Goal: Transaction & Acquisition: Purchase product/service

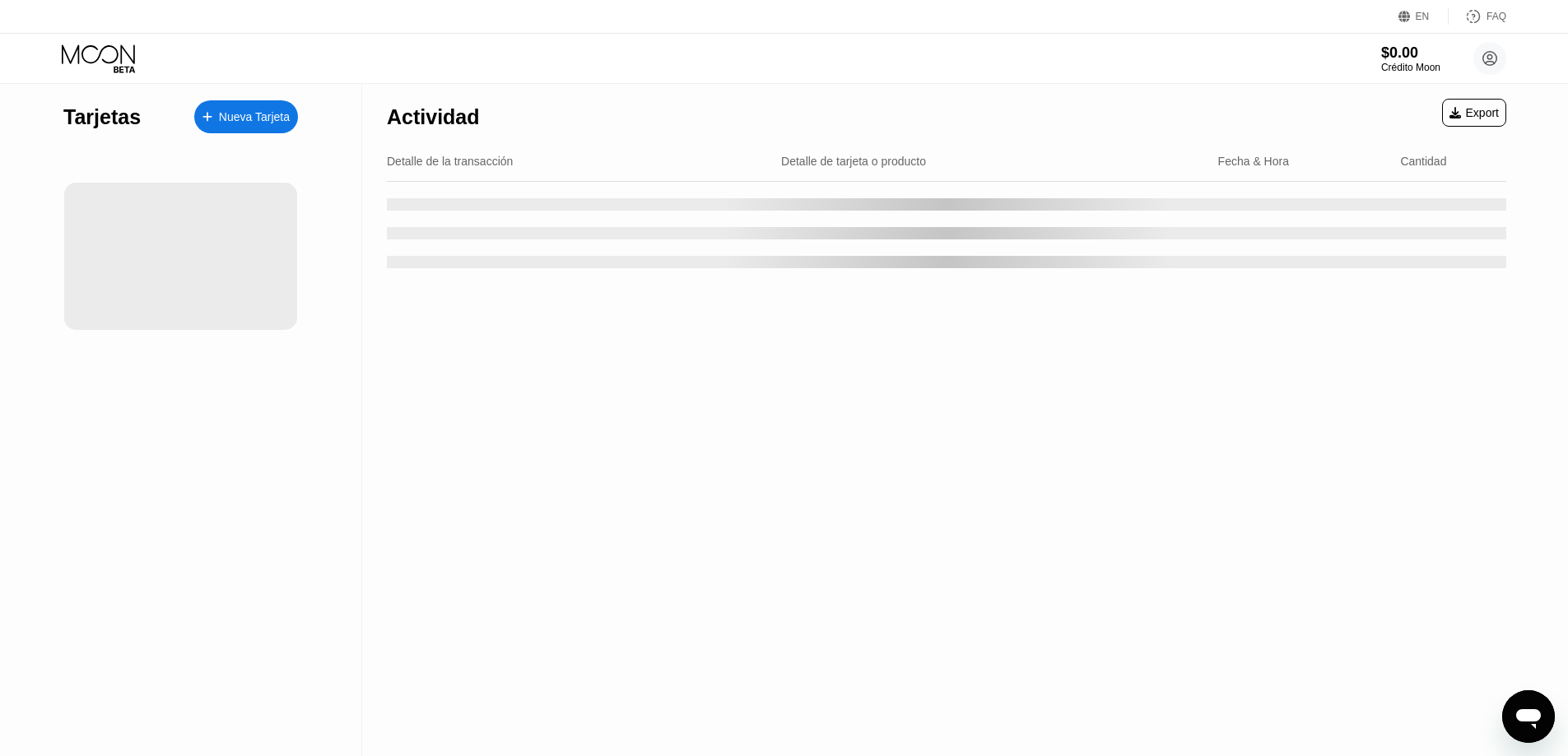
click at [270, 114] on div "Nueva Tarjeta" at bounding box center [254, 116] width 71 height 14
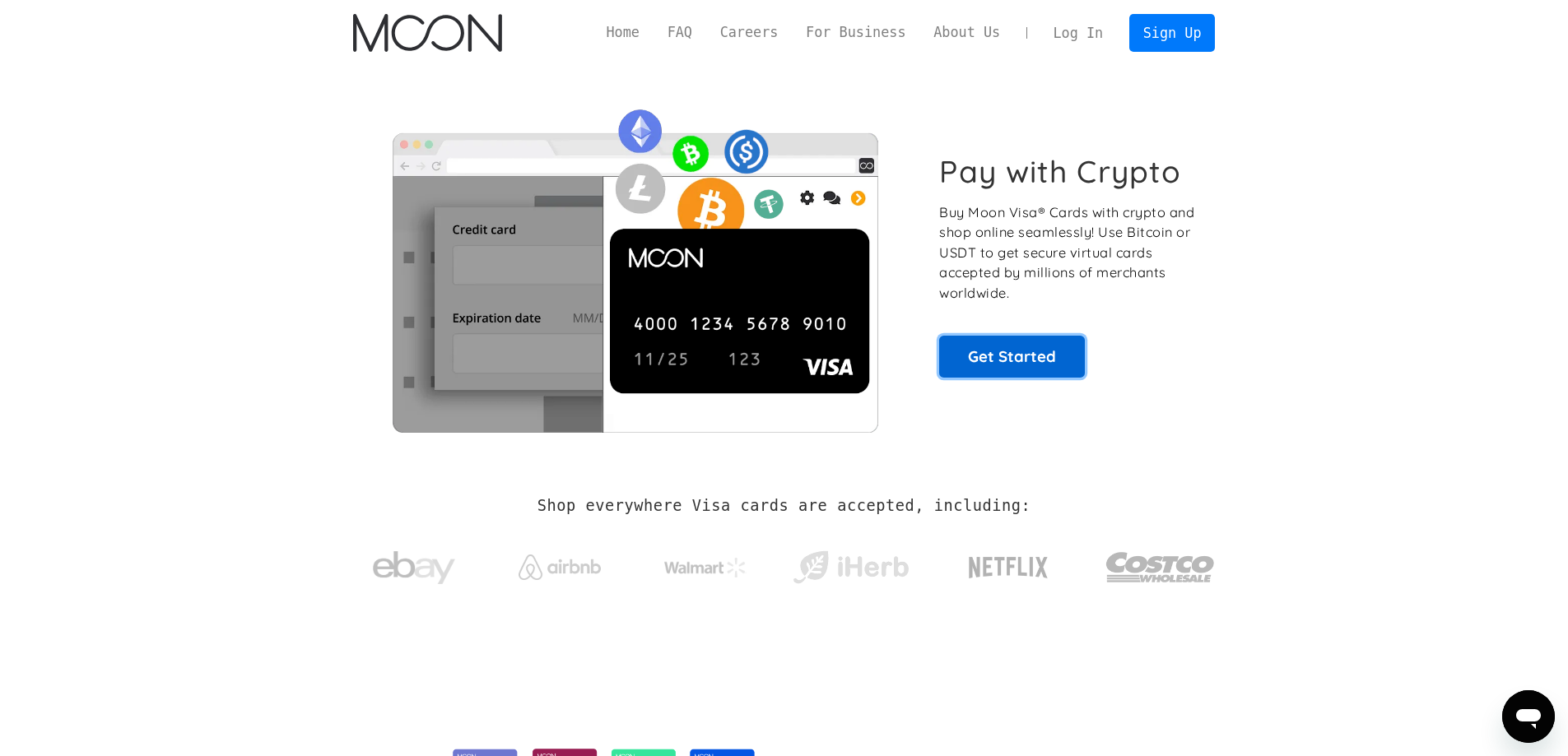
click at [1053, 367] on link "Get Started" at bounding box center [1011, 356] width 146 height 41
